Goal: Task Accomplishment & Management: Manage account settings

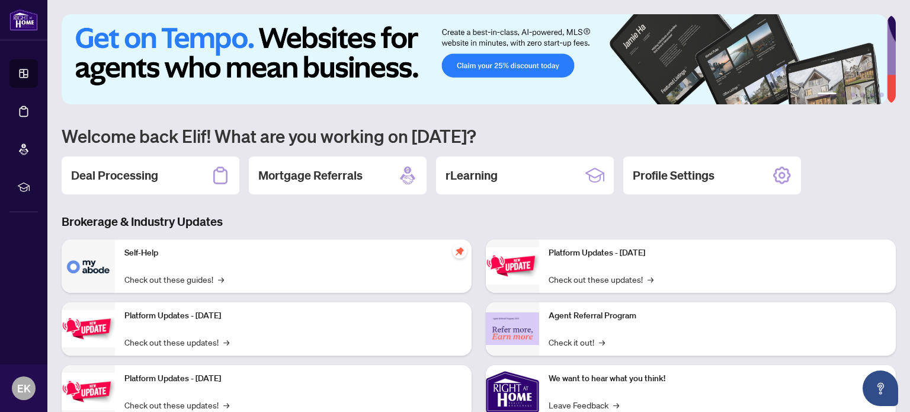
click at [658, 282] on div "Platform Updates - [DATE] Check out these updates! →" at bounding box center [717, 265] width 357 height 53
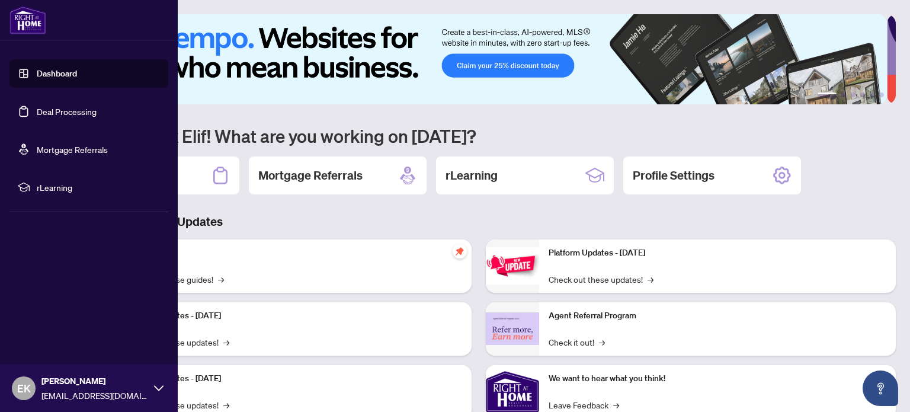
click at [63, 113] on link "Deal Processing" at bounding box center [67, 111] width 60 height 11
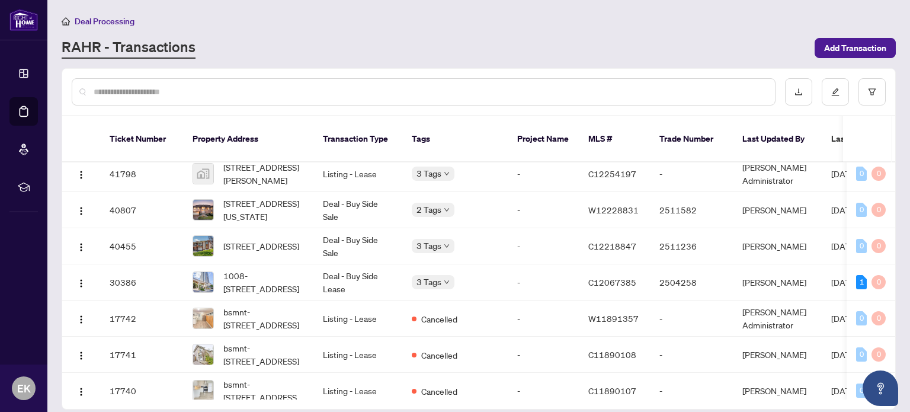
scroll to position [185, 0]
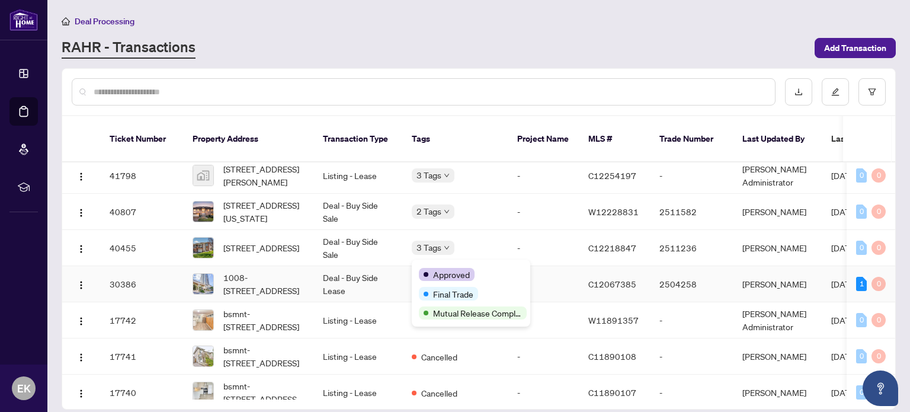
click at [436, 267] on div "Approved" at bounding box center [471, 274] width 104 height 14
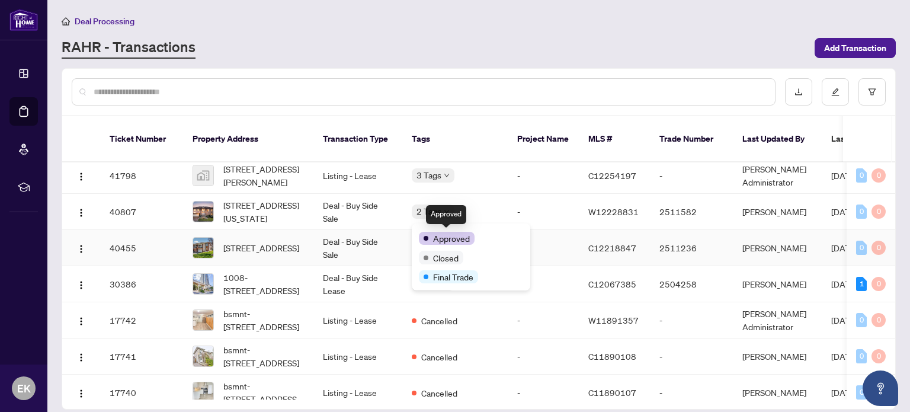
click at [433, 234] on span "Approved" at bounding box center [451, 238] width 37 height 13
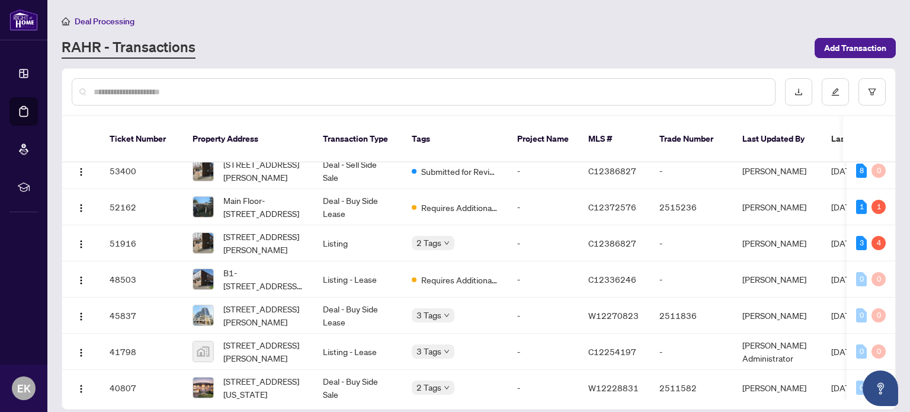
scroll to position [0, 0]
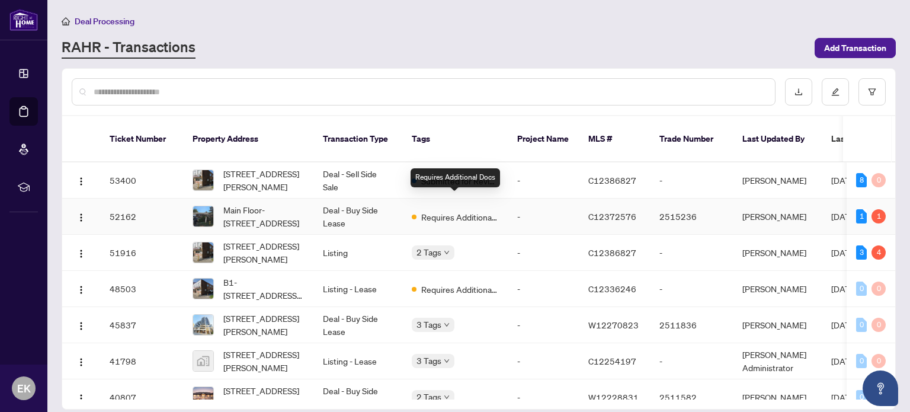
click at [467, 210] on span "Requires Additional Docs" at bounding box center [459, 216] width 77 height 13
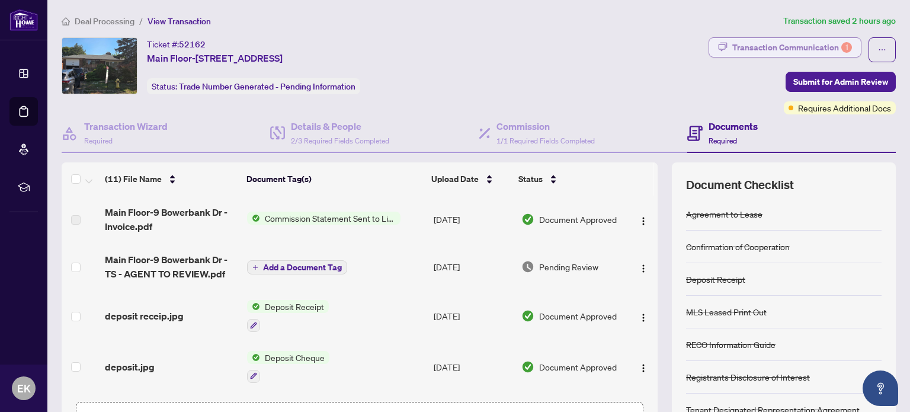
click at [744, 50] on div "Transaction Communication 1" at bounding box center [792, 47] width 120 height 19
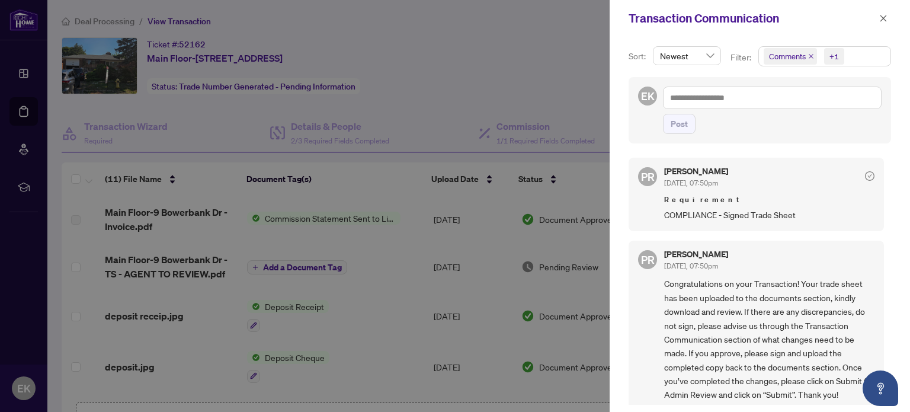
scroll to position [5, 0]
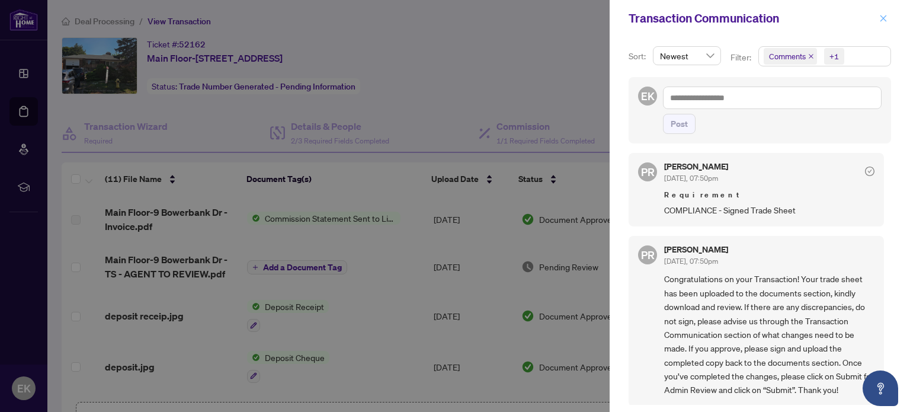
click at [889, 14] on button "button" at bounding box center [882, 18] width 15 height 14
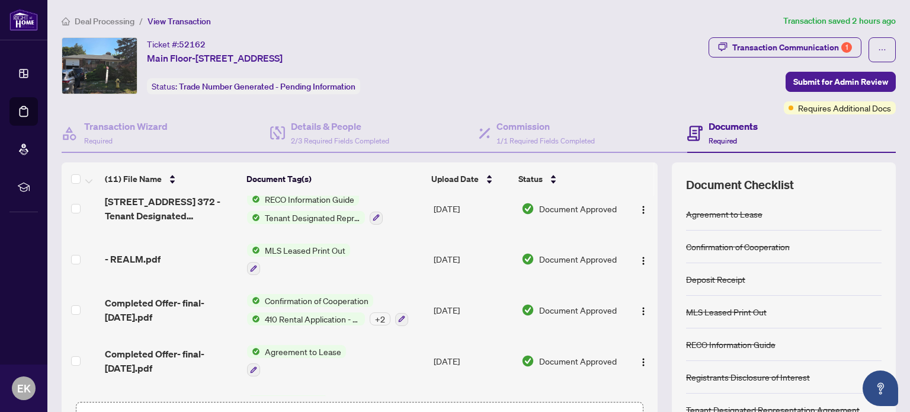
scroll to position [309, 0]
click at [810, 115] on div "Documents Required" at bounding box center [791, 133] width 208 height 38
click at [808, 114] on div "Documents Required" at bounding box center [791, 133] width 208 height 38
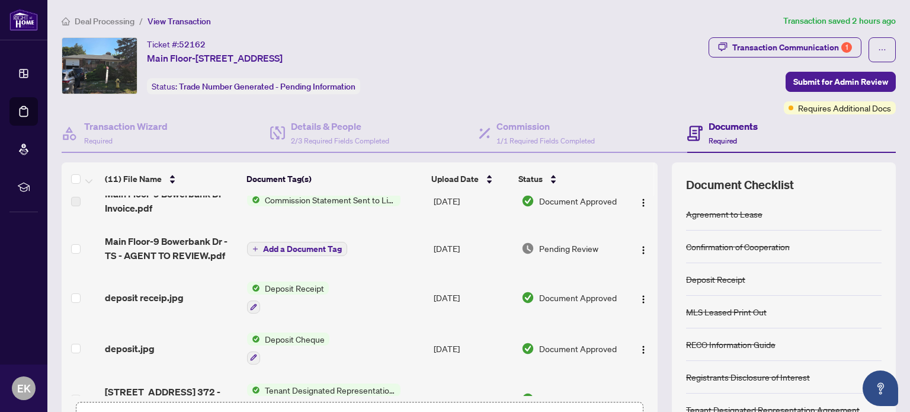
scroll to position [0, 0]
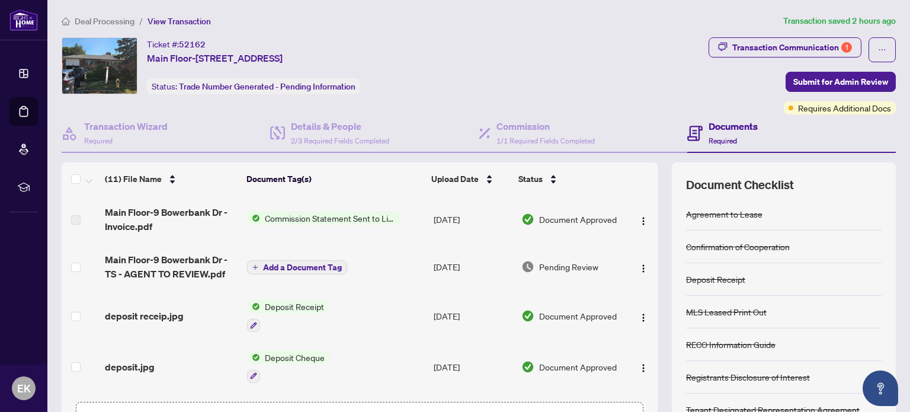
click at [277, 216] on span "Commission Statement Sent to Listing Brokerage" at bounding box center [330, 217] width 140 height 13
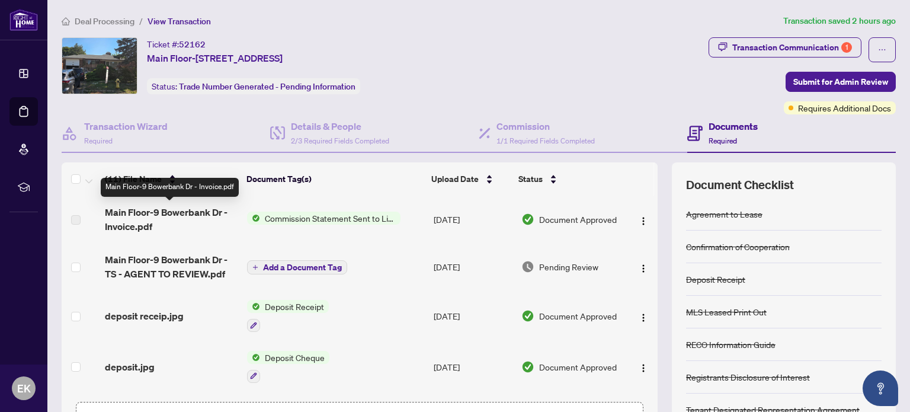
click at [199, 213] on span "Main Floor-9 Bowerbank Dr - Invoice.pdf" at bounding box center [171, 219] width 133 height 28
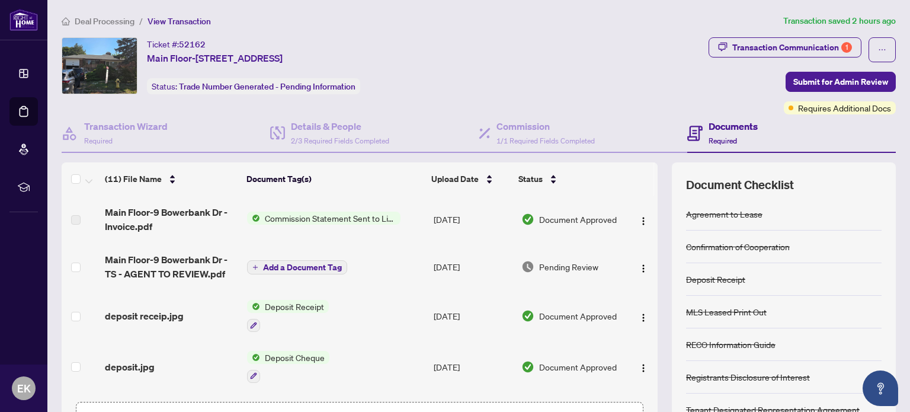
click at [339, 222] on span "Commission Statement Sent to Listing Brokerage" at bounding box center [330, 217] width 140 height 13
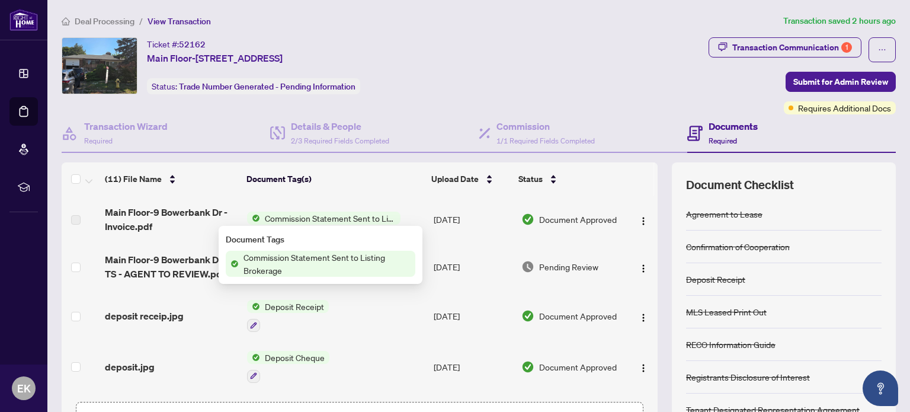
click at [339, 222] on span "Commission Statement Sent to Listing Brokerage" at bounding box center [330, 217] width 140 height 13
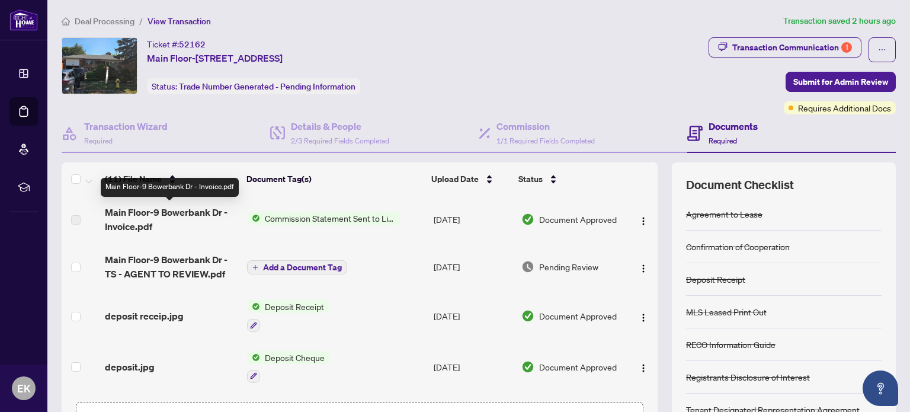
click at [117, 216] on span "Main Floor-9 Bowerbank Dr - Invoice.pdf" at bounding box center [171, 219] width 133 height 28
click at [131, 221] on span "Main Floor-9 Bowerbank Dr - Invoice.pdf" at bounding box center [171, 219] width 133 height 28
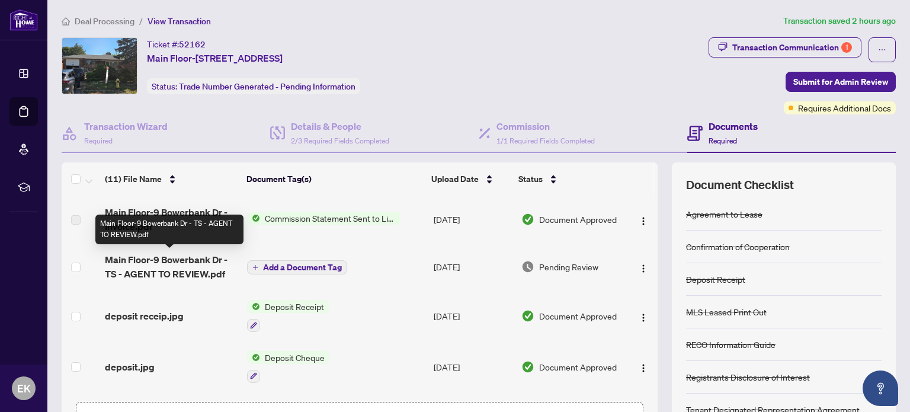
click at [180, 272] on span "Main Floor-9 Bowerbank Dr - TS - AGENT TO REVIEW.pdf" at bounding box center [171, 266] width 133 height 28
